Goal: Transaction & Acquisition: Purchase product/service

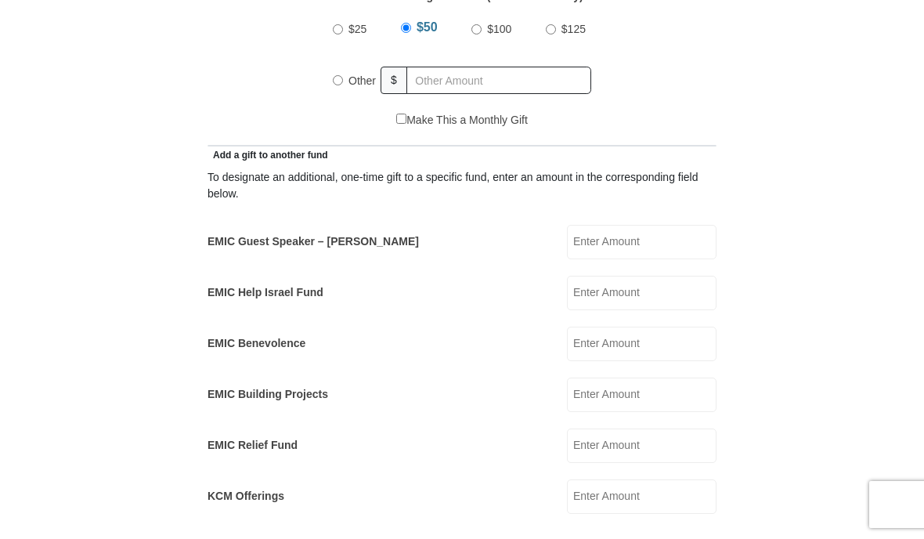
scroll to position [731, 0]
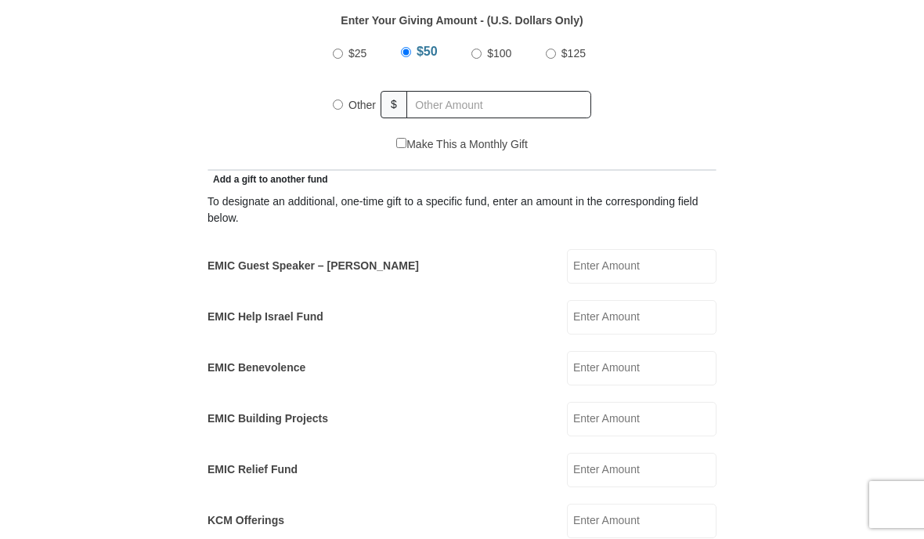
click at [655, 261] on input "EMIC Guest Speaker – [PERSON_NAME]" at bounding box center [642, 266] width 150 height 34
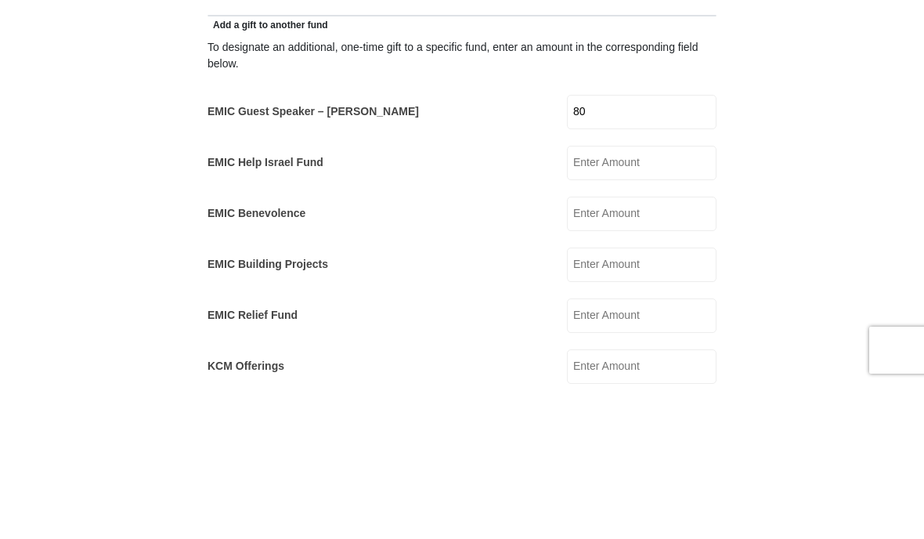
type input "8"
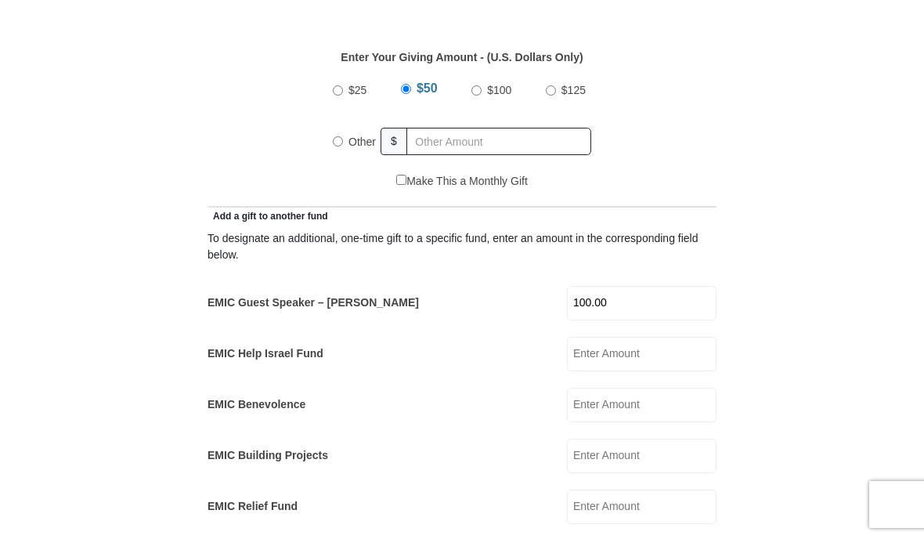
scroll to position [694, 0]
type input "100.00"
click at [337, 139] on input "Other" at bounding box center [338, 142] width 10 height 10
radio input "true"
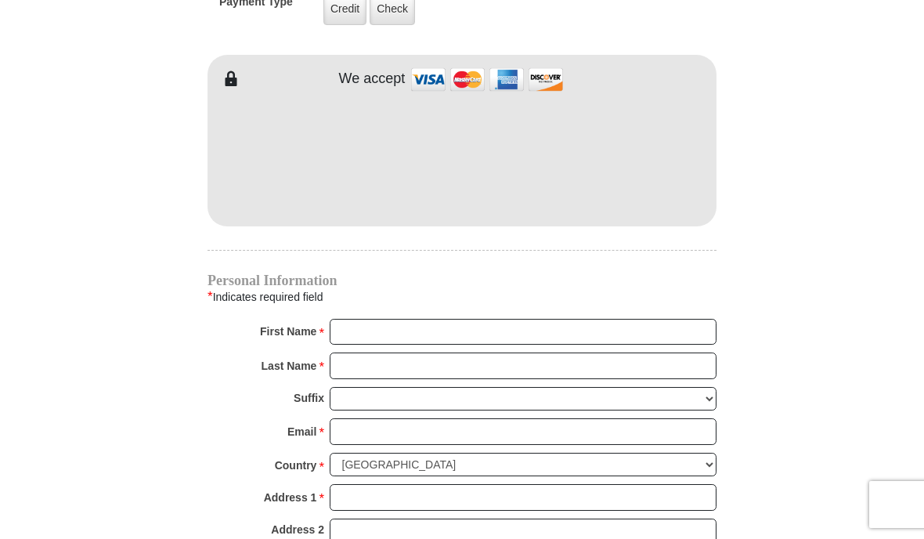
scroll to position [1360, 0]
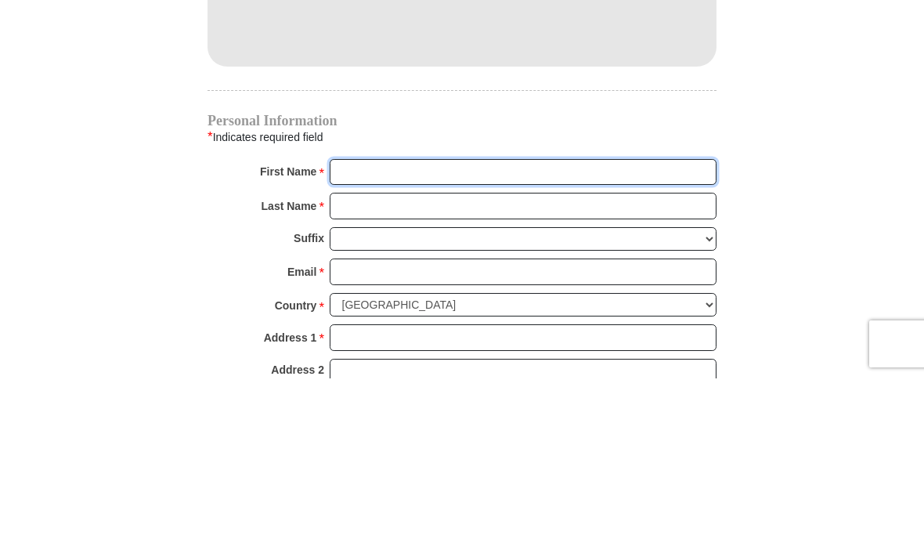
click at [421, 319] on input "First Name *" at bounding box center [523, 332] width 387 height 27
type input "[PERSON_NAME]"
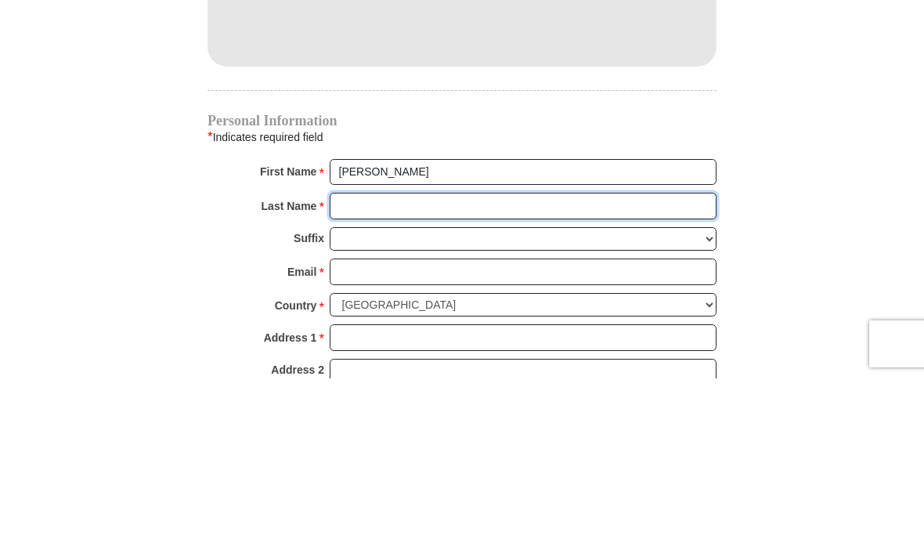
click at [412, 353] on input "Last Name *" at bounding box center [523, 366] width 387 height 27
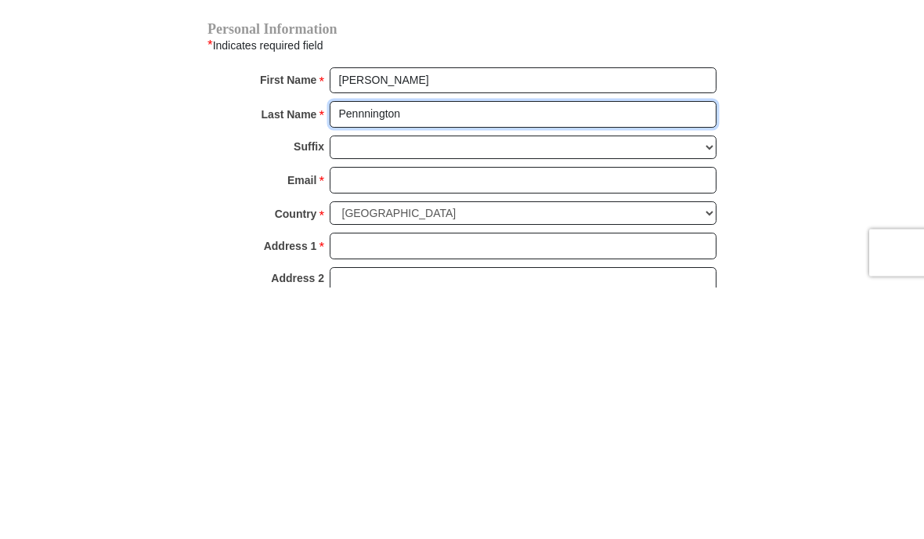
type input "Pennnington"
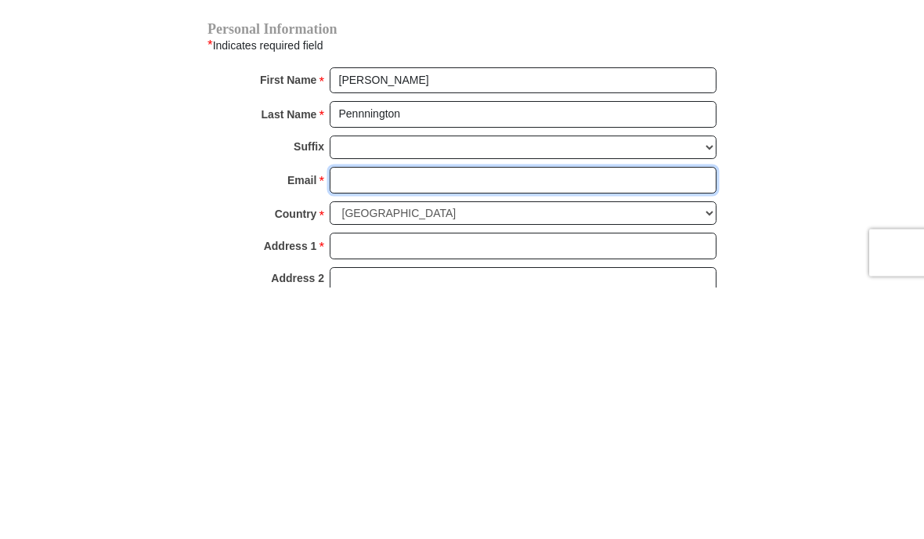
click at [391, 419] on input "Email *" at bounding box center [523, 432] width 387 height 27
type input "t"
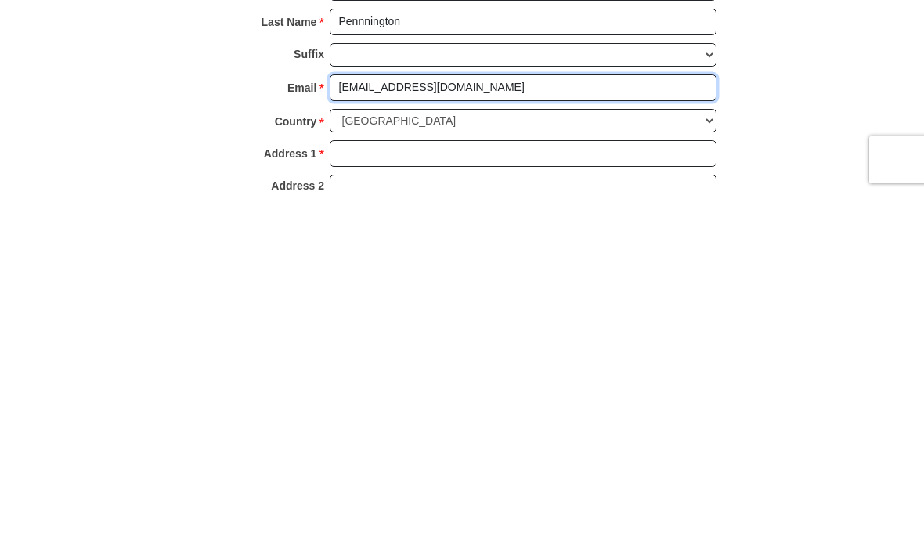
type input "[EMAIL_ADDRESS][DOMAIN_NAME]"
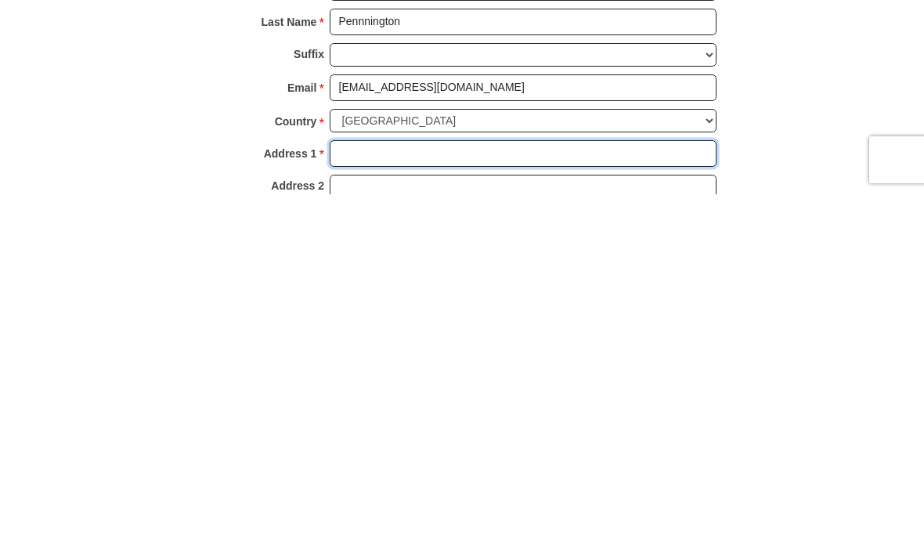
click at [406, 485] on input "Address 1 *" at bounding box center [523, 498] width 387 height 27
type input "[STREET_ADDRESS][PERSON_NAME]"
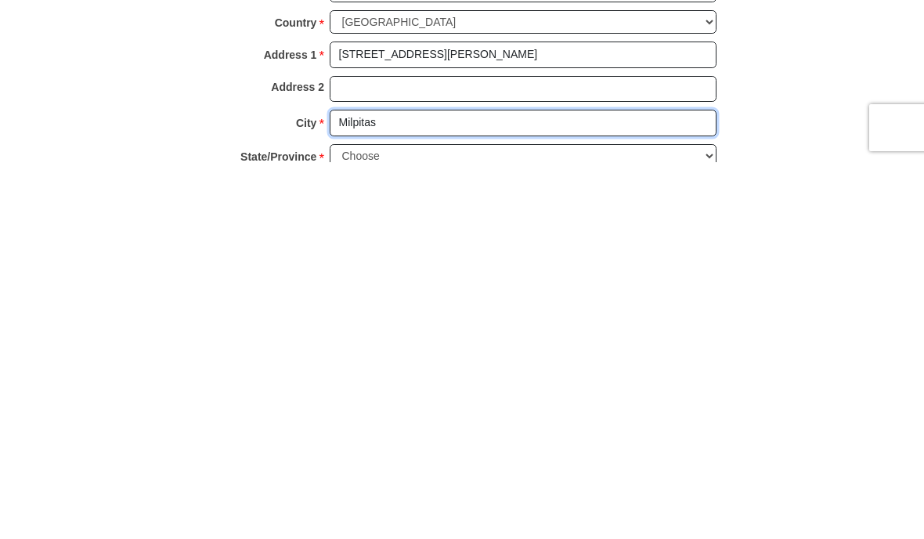
type input "Milpitas"
click at [684, 521] on select "Choose [US_STATE] [US_STATE] [US_STATE] [US_STATE] [US_STATE] Armed Forces Amer…" at bounding box center [523, 533] width 387 height 24
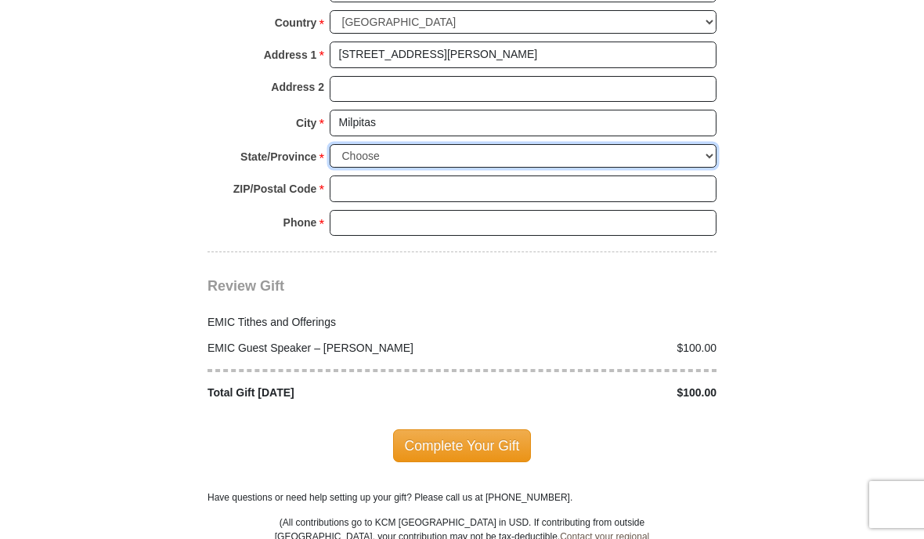
select select "CA"
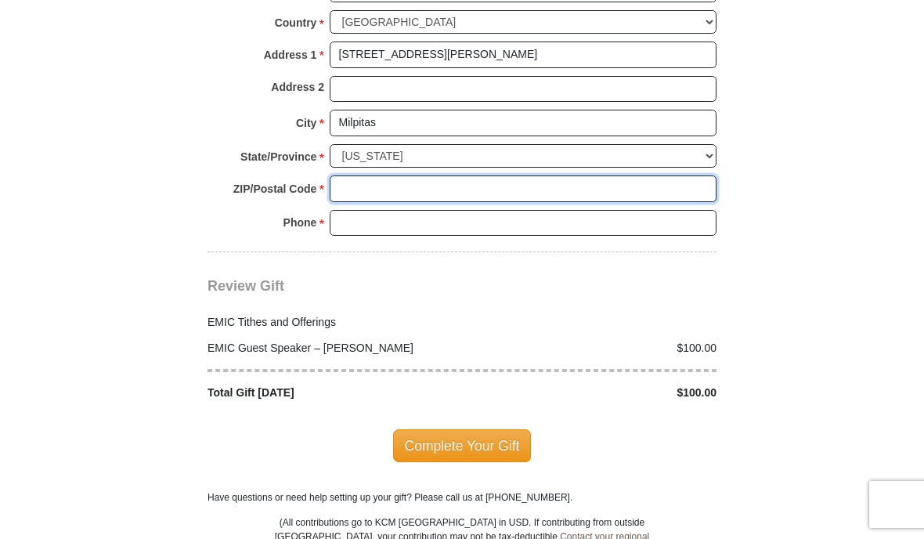
click at [382, 175] on input "ZIP/Postal Code *" at bounding box center [523, 188] width 387 height 27
type input "95036"
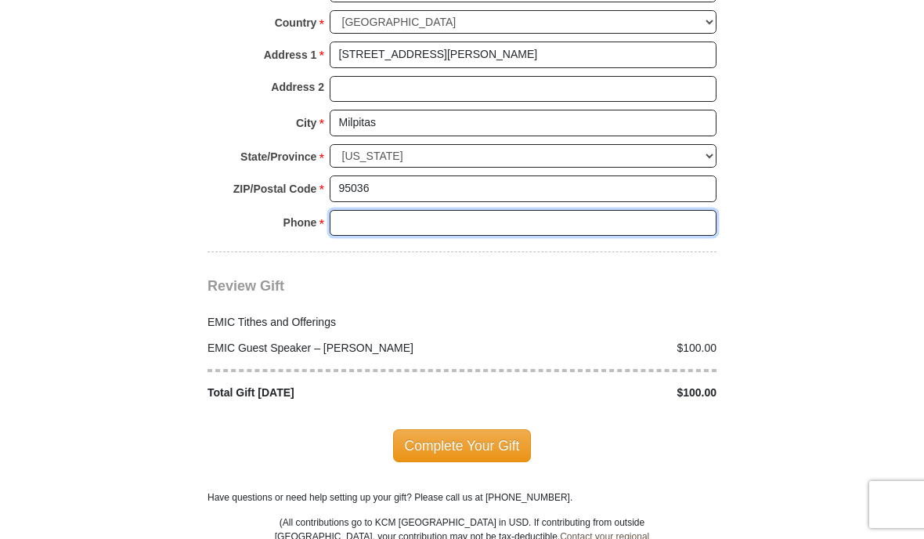
click at [413, 210] on input "Phone * *" at bounding box center [523, 223] width 387 height 27
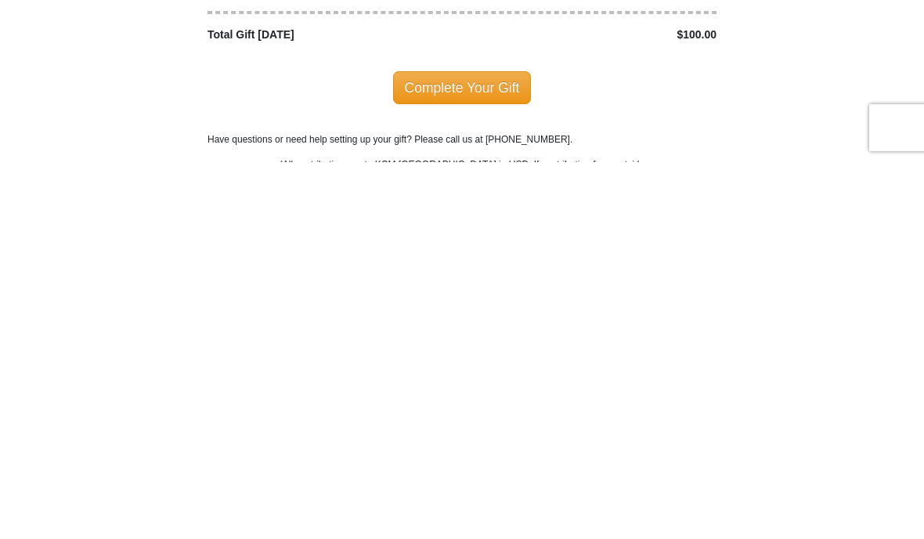
scroll to position [1813, 0]
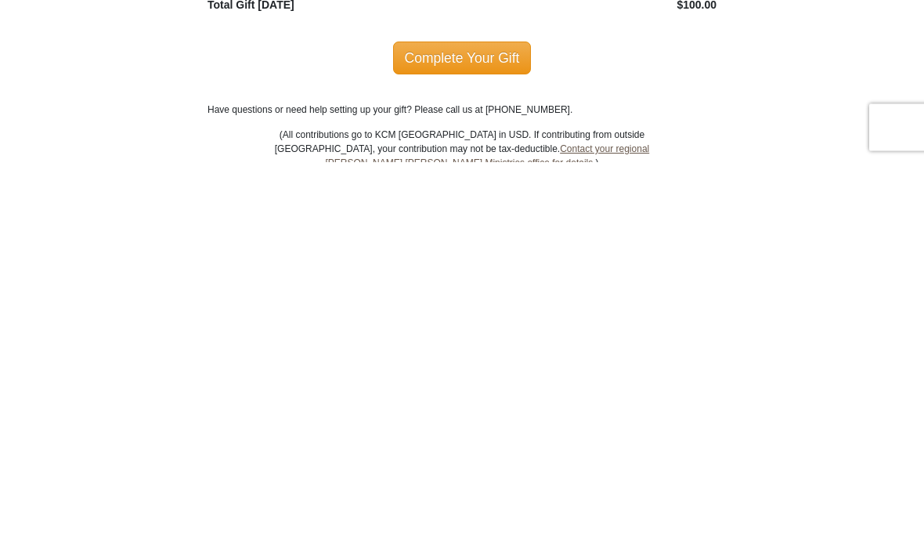
type input "4089905013"
click at [468, 419] on span "Complete Your Gift" at bounding box center [462, 435] width 139 height 33
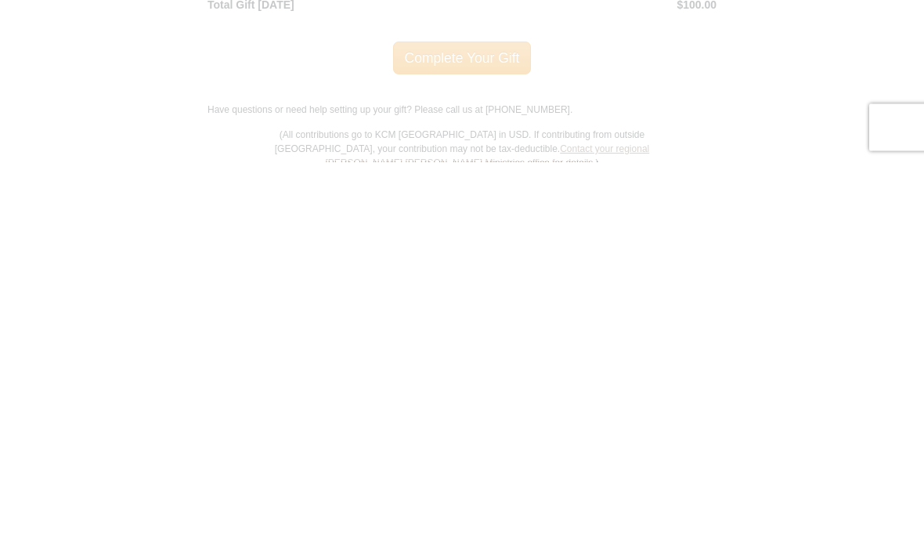
scroll to position [2191, 0]
